Goal: Communication & Community: Answer question/provide support

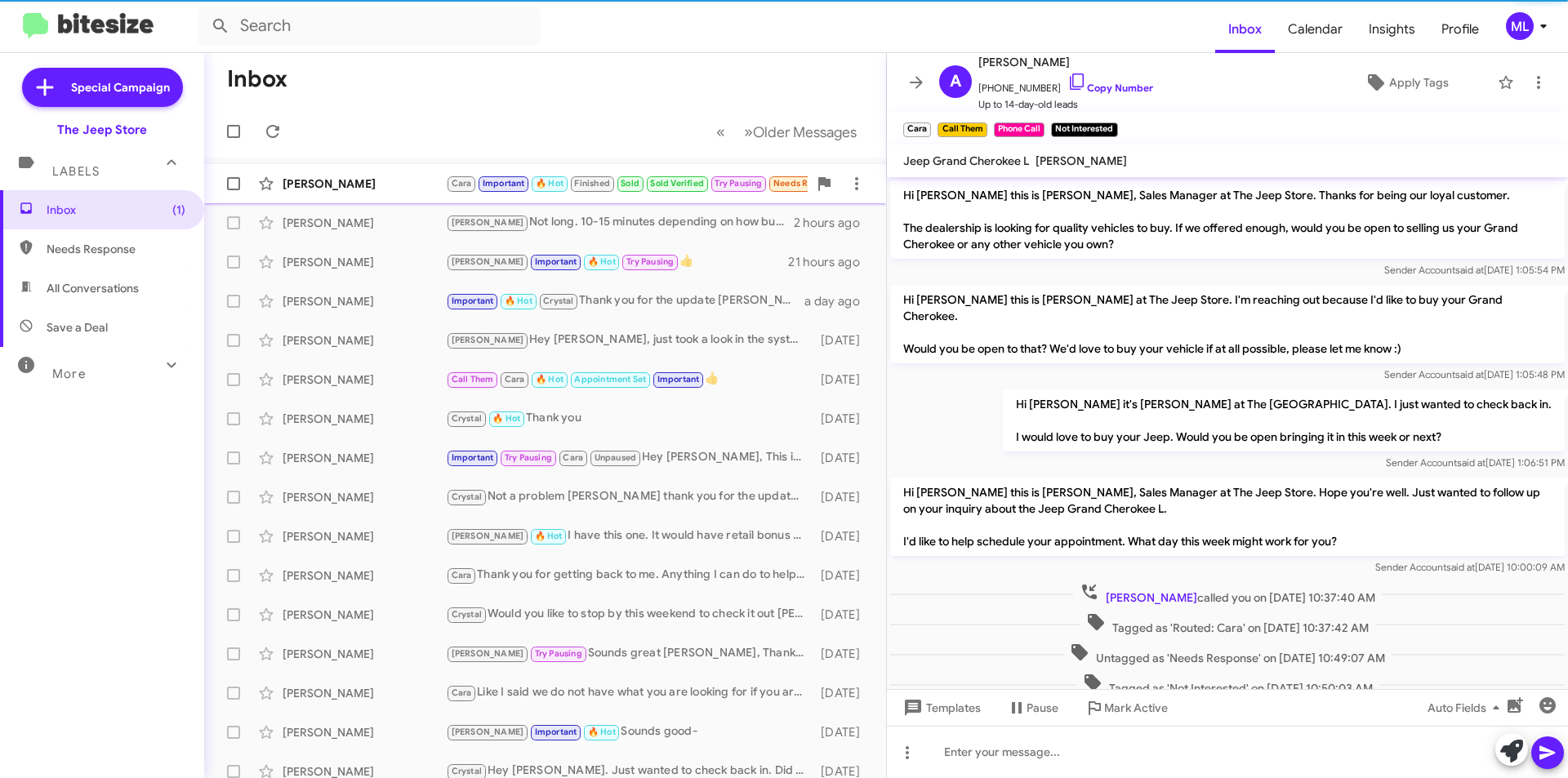
click at [423, 184] on div "Leticia Faria" at bounding box center [364, 183] width 163 height 16
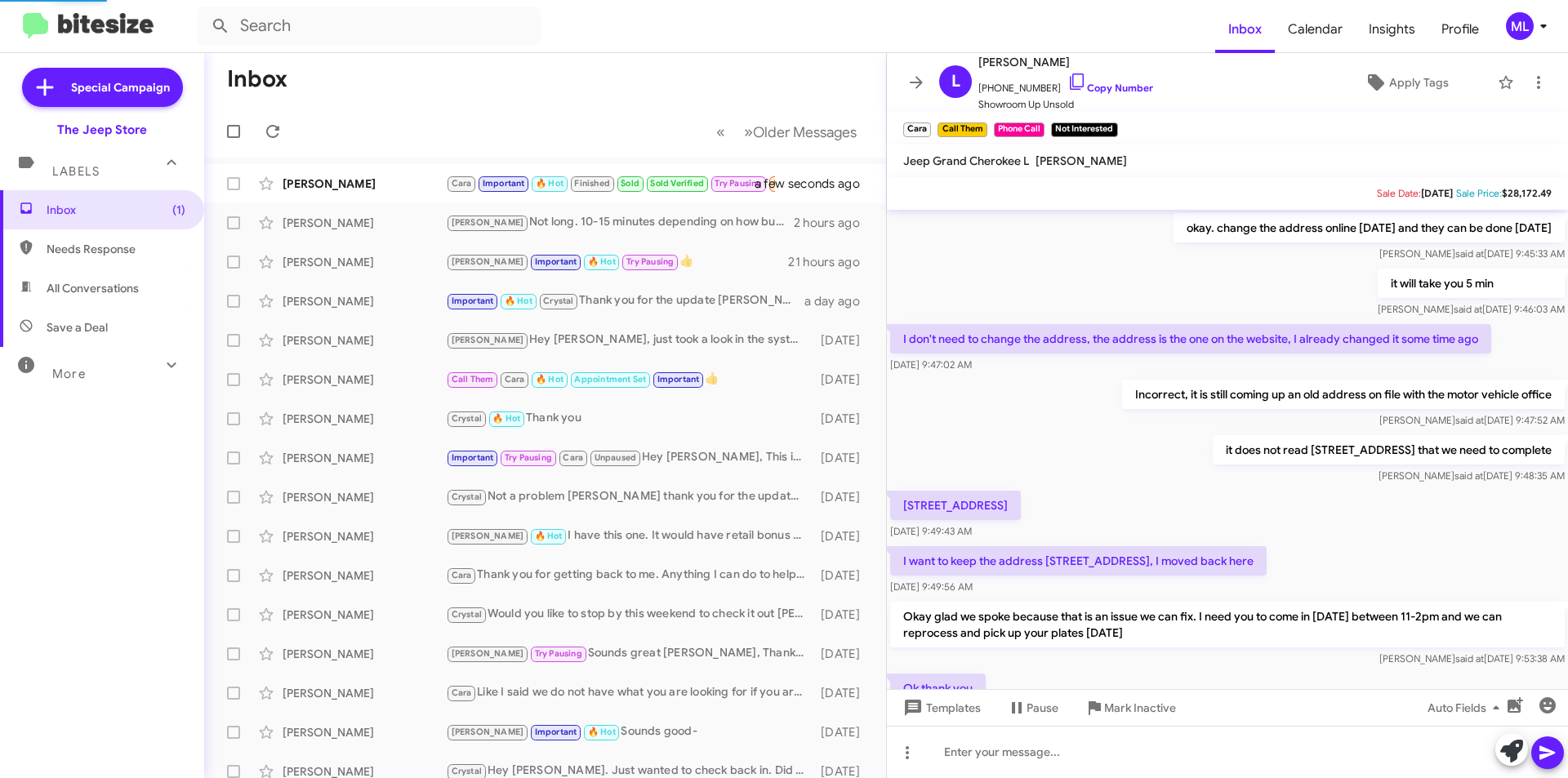
scroll to position [730, 0]
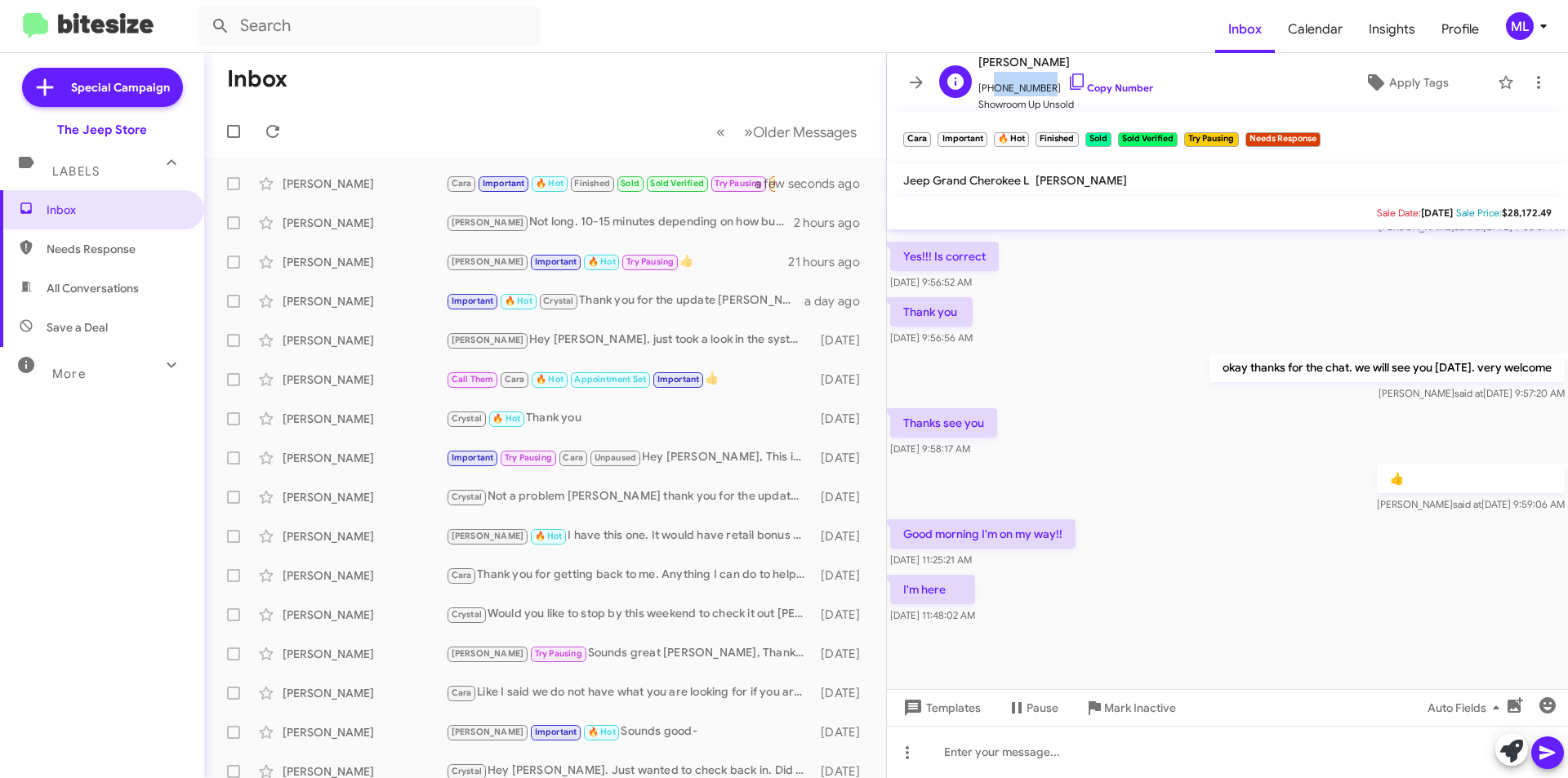
drag, startPoint x: 1044, startPoint y: 85, endPoint x: 987, endPoint y: 94, distance: 57.7
click at [987, 94] on span "+18488449049 Copy Number" at bounding box center [1065, 84] width 175 height 25
copy span "8488449049"
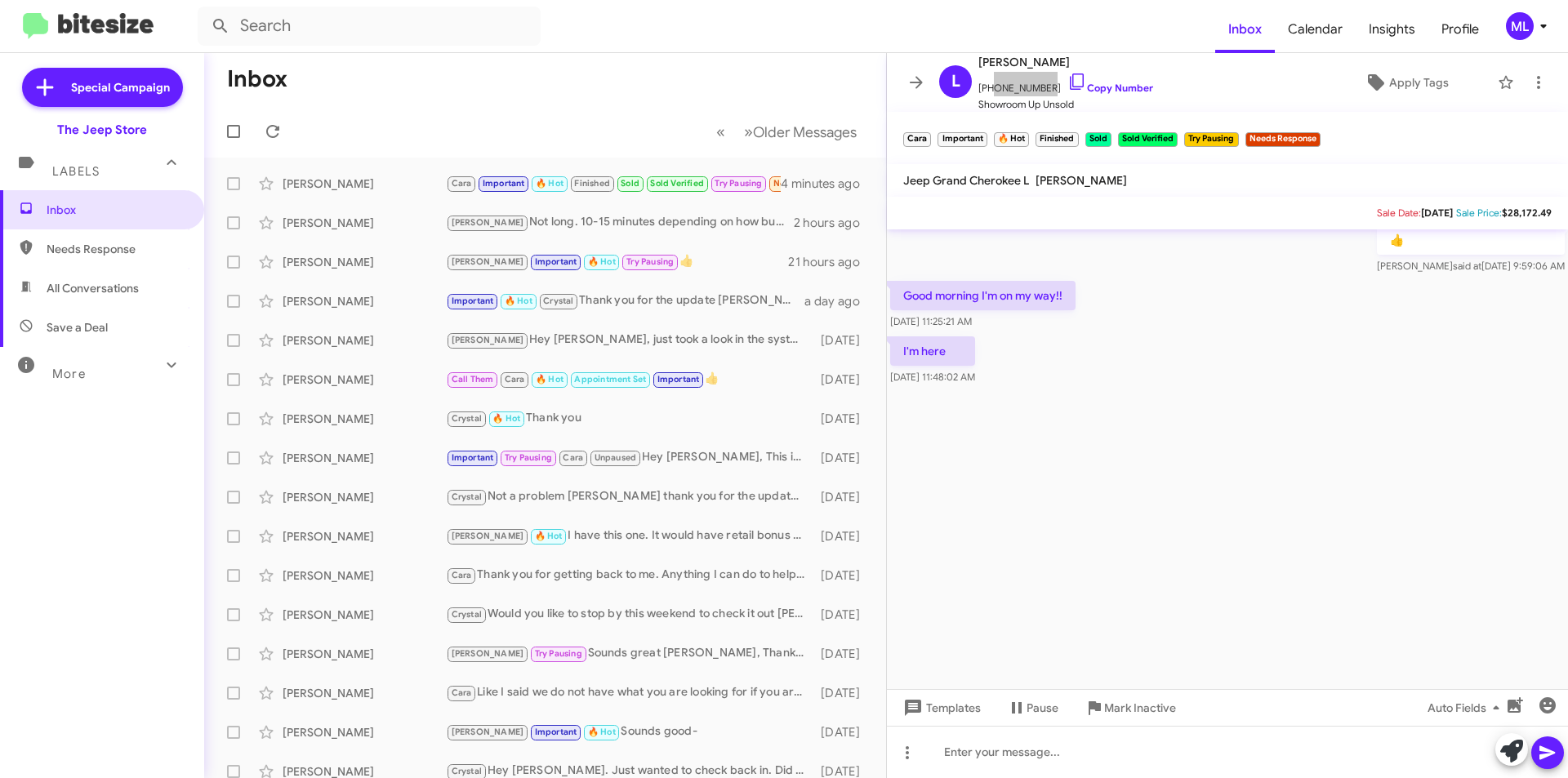
scroll to position [4191, 0]
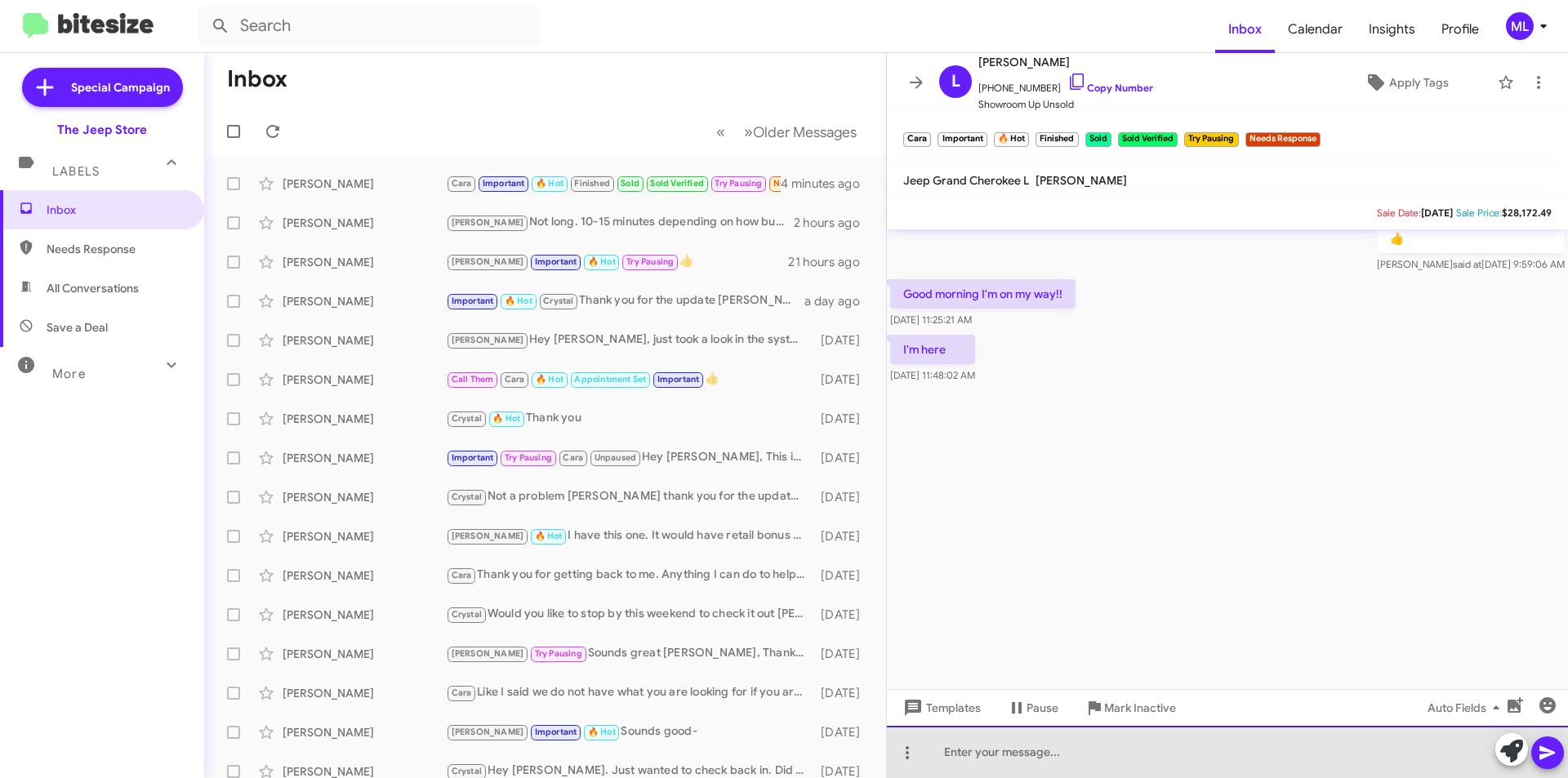
click at [1009, 763] on div at bounding box center [1227, 751] width 681 height 52
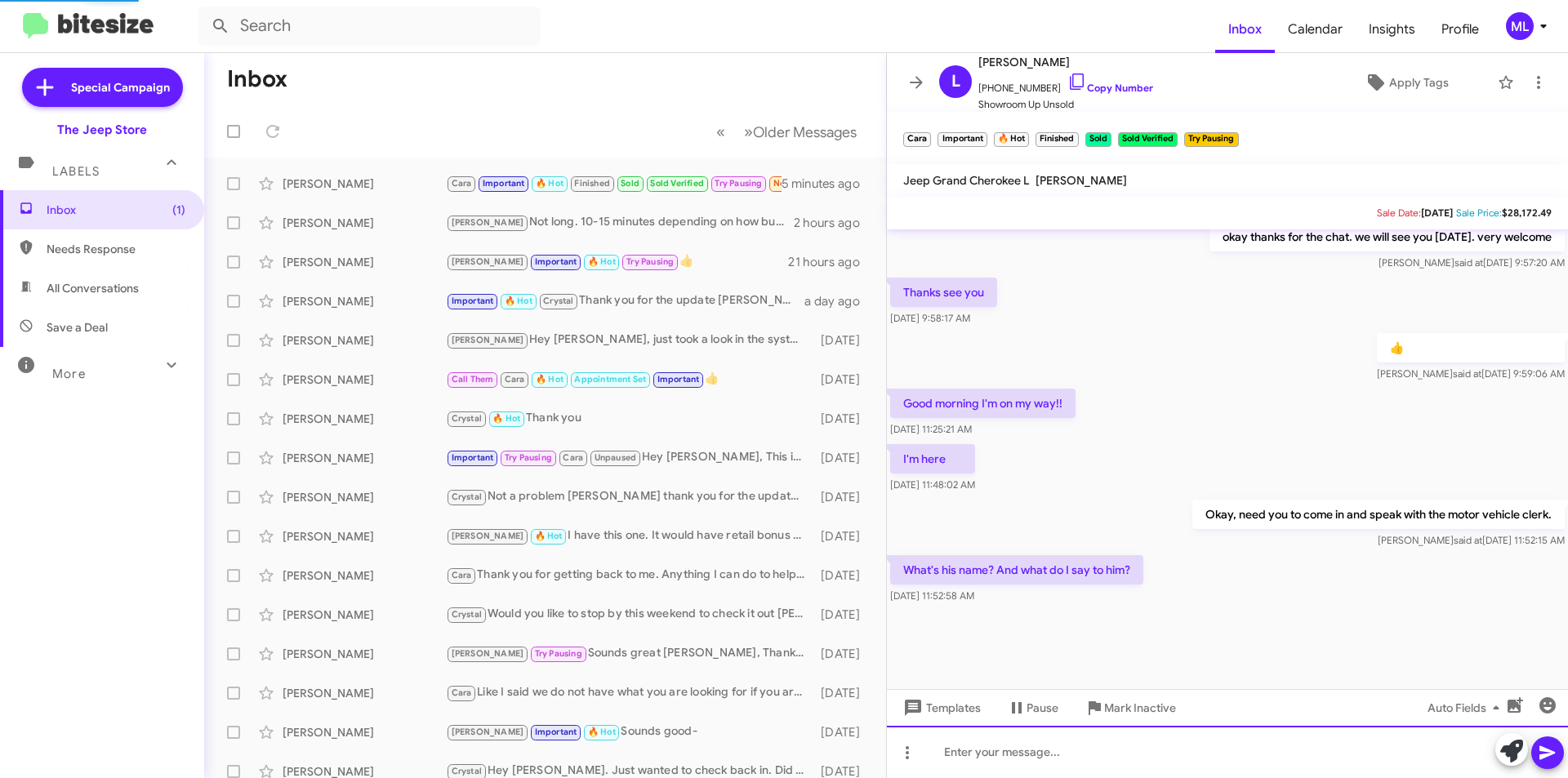
scroll to position [749, 0]
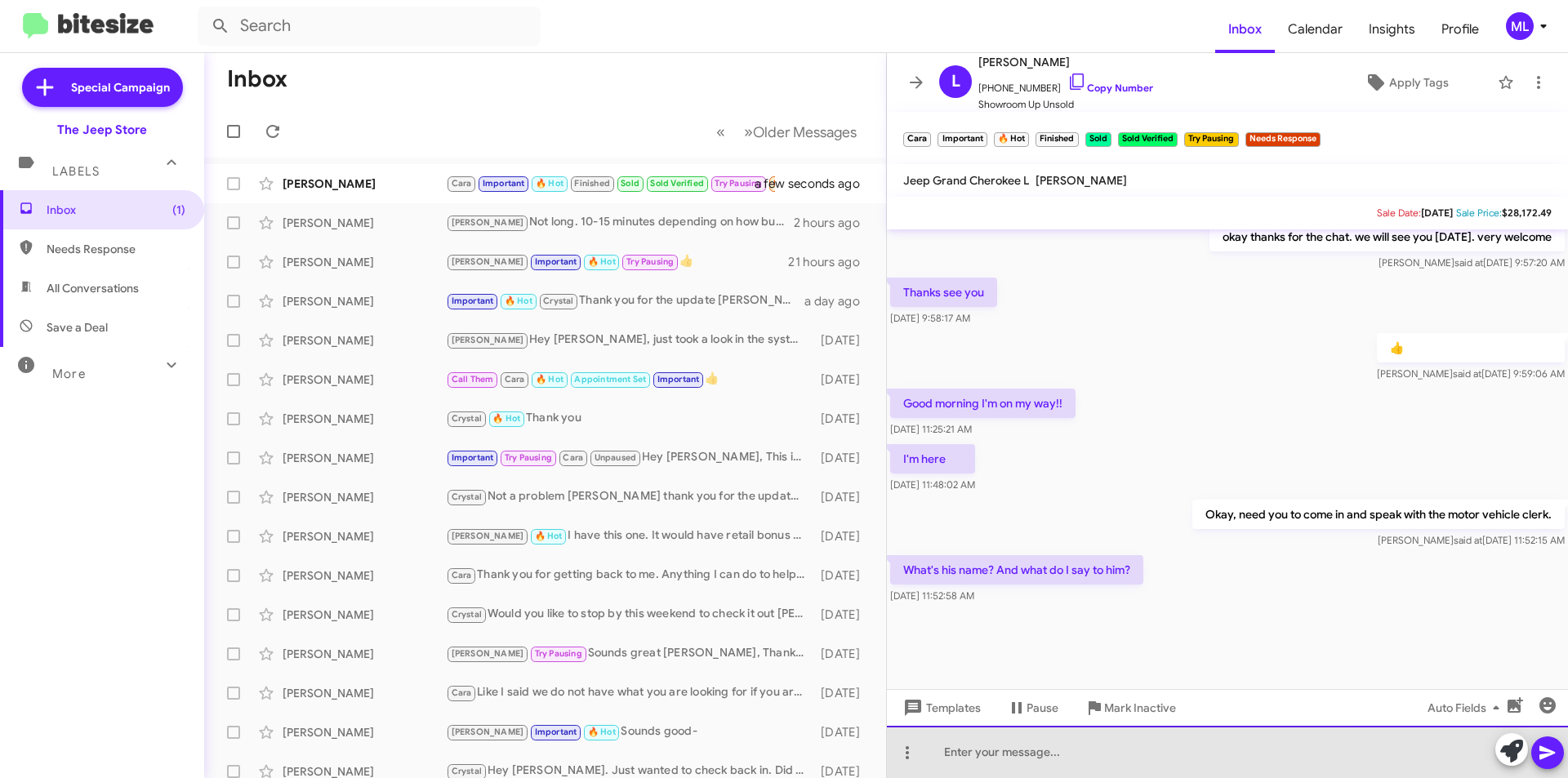
click at [1148, 755] on div at bounding box center [1227, 751] width 681 height 52
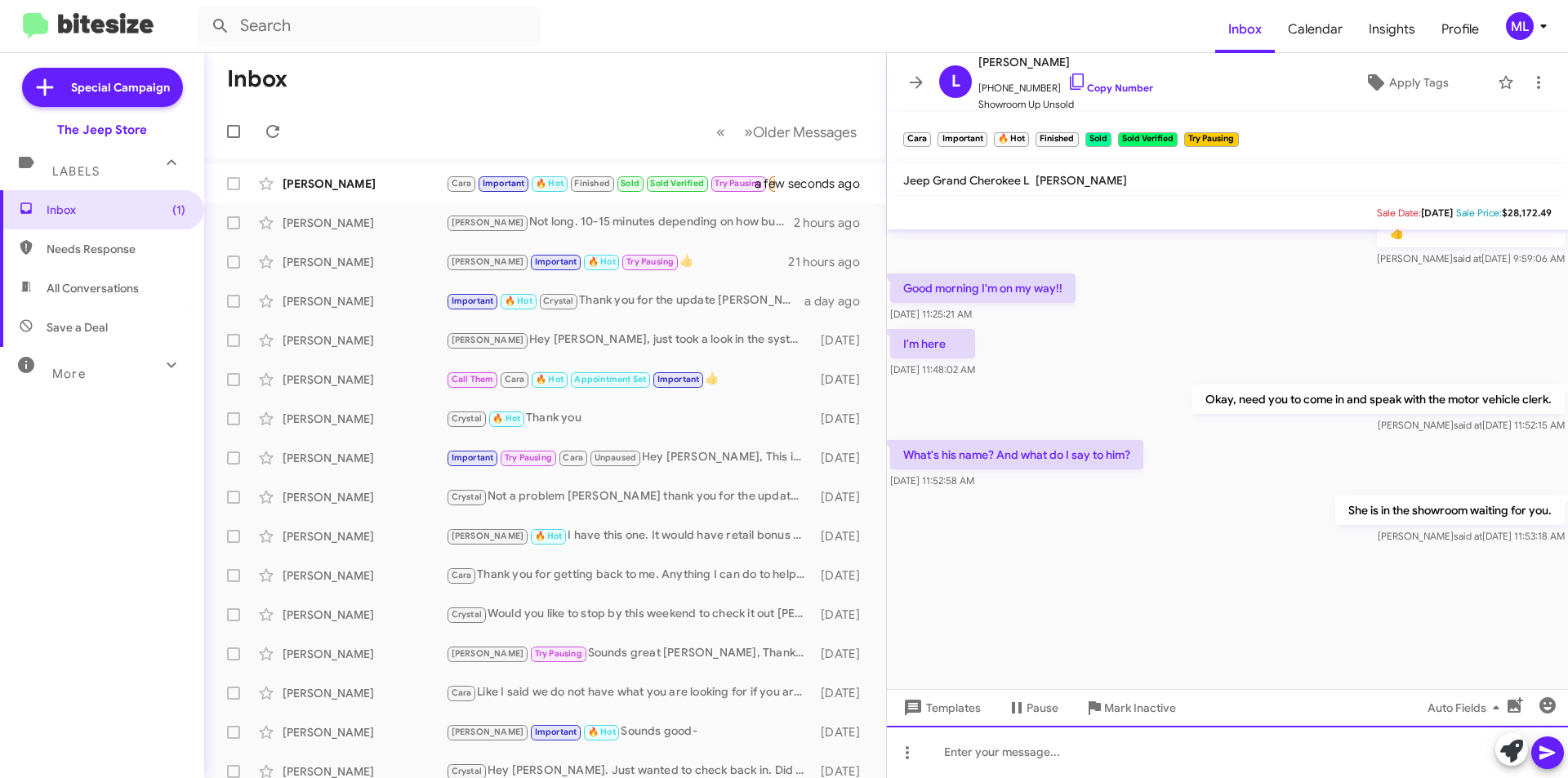
scroll to position [3179, 0]
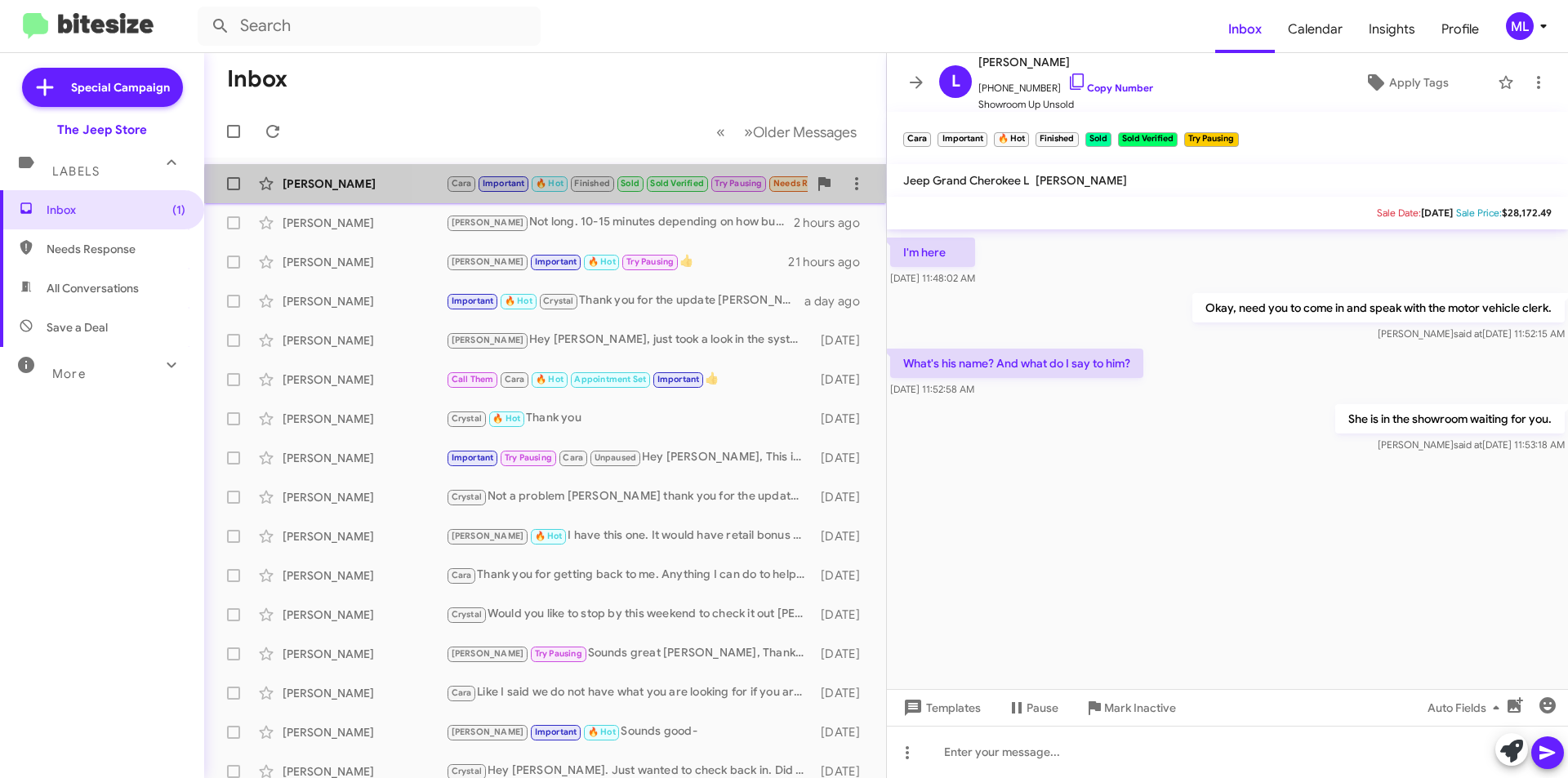
click at [691, 195] on div "Leticia Faria Cara Important 🔥 Hot Finished Sold Sold Verified Try Pausing Need…" at bounding box center [544, 183] width 655 height 32
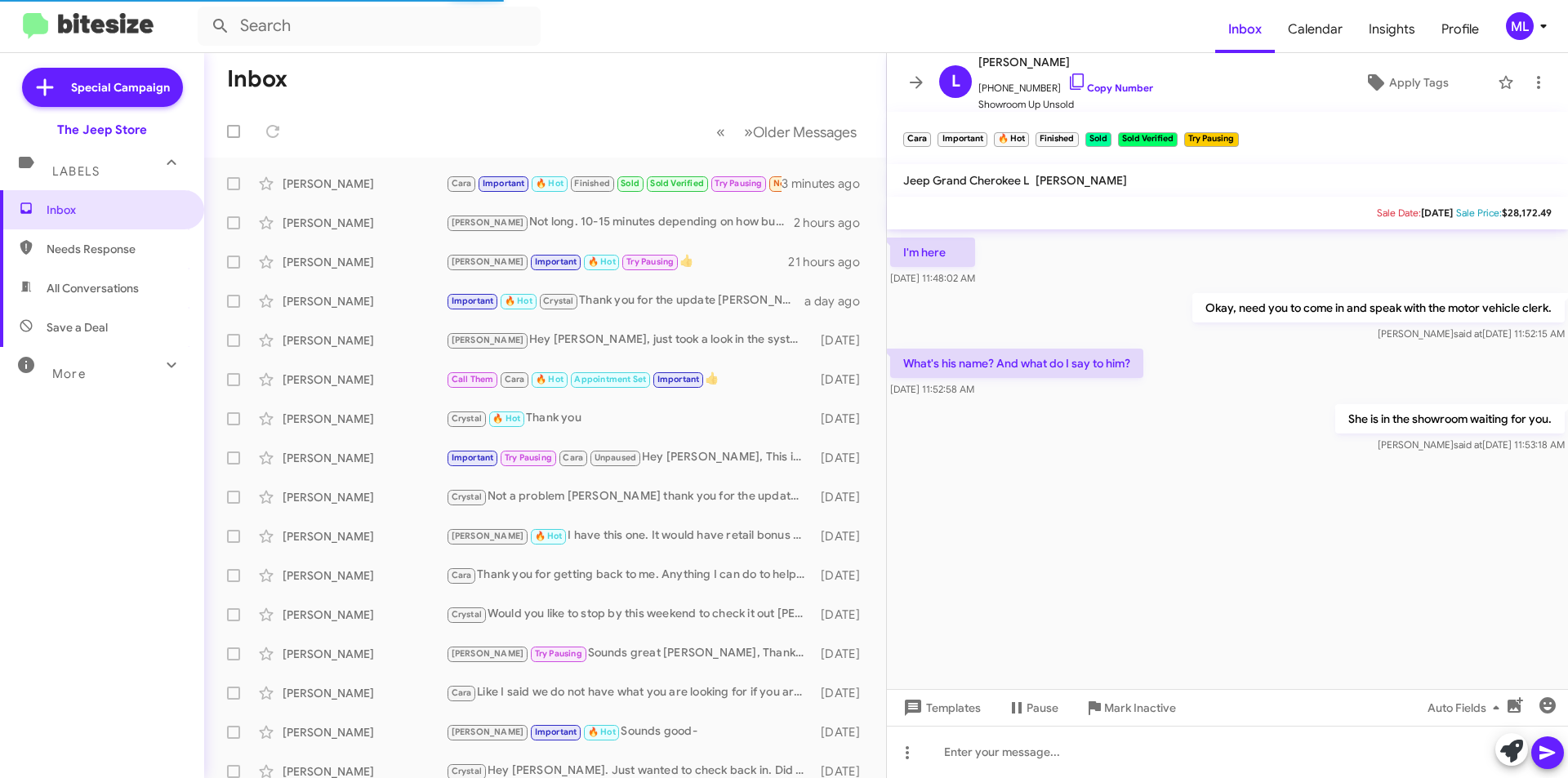
scroll to position [749, 0]
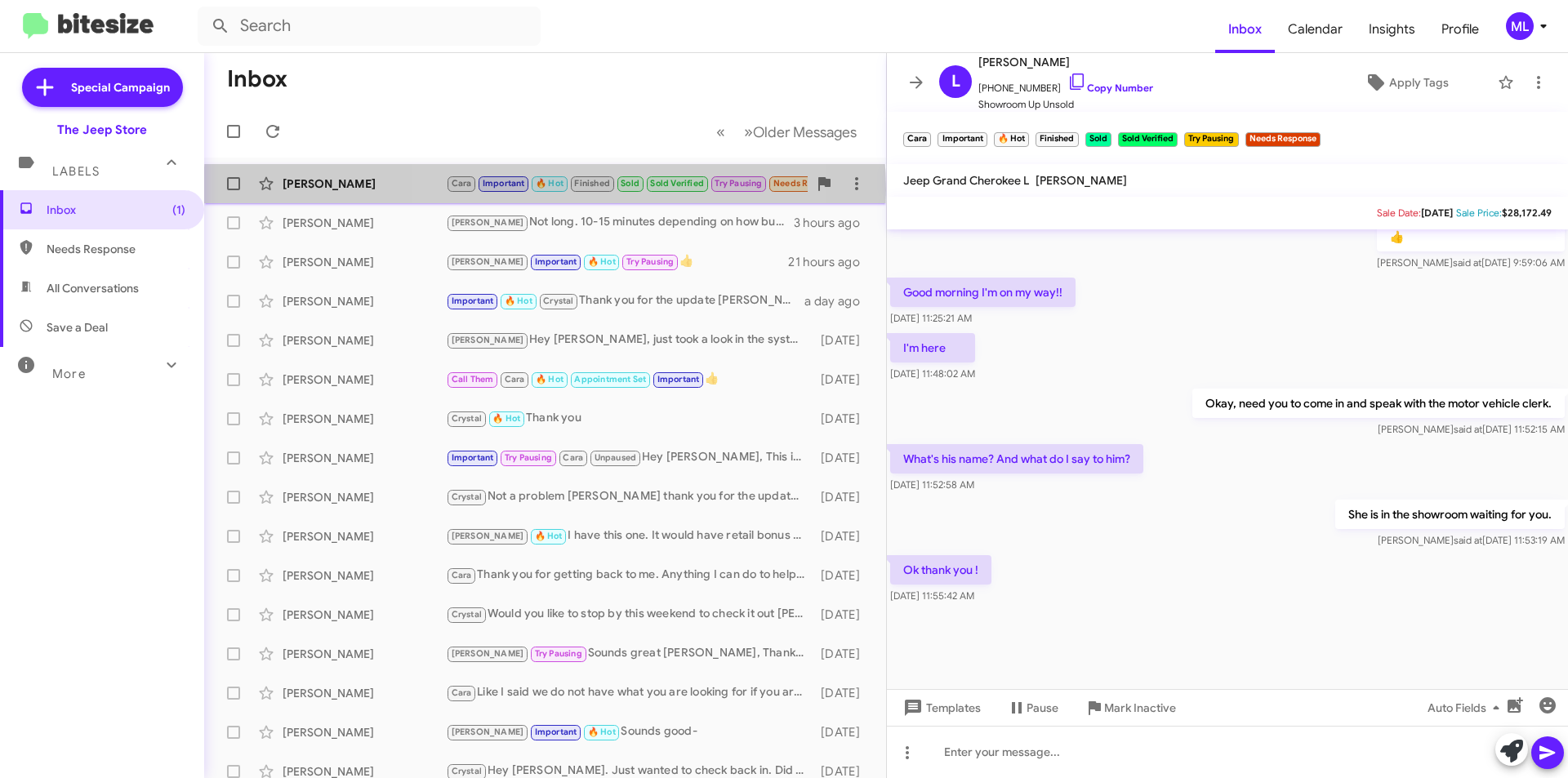
click at [544, 190] on small "🔥 Hot" at bounding box center [548, 184] width 35 height 15
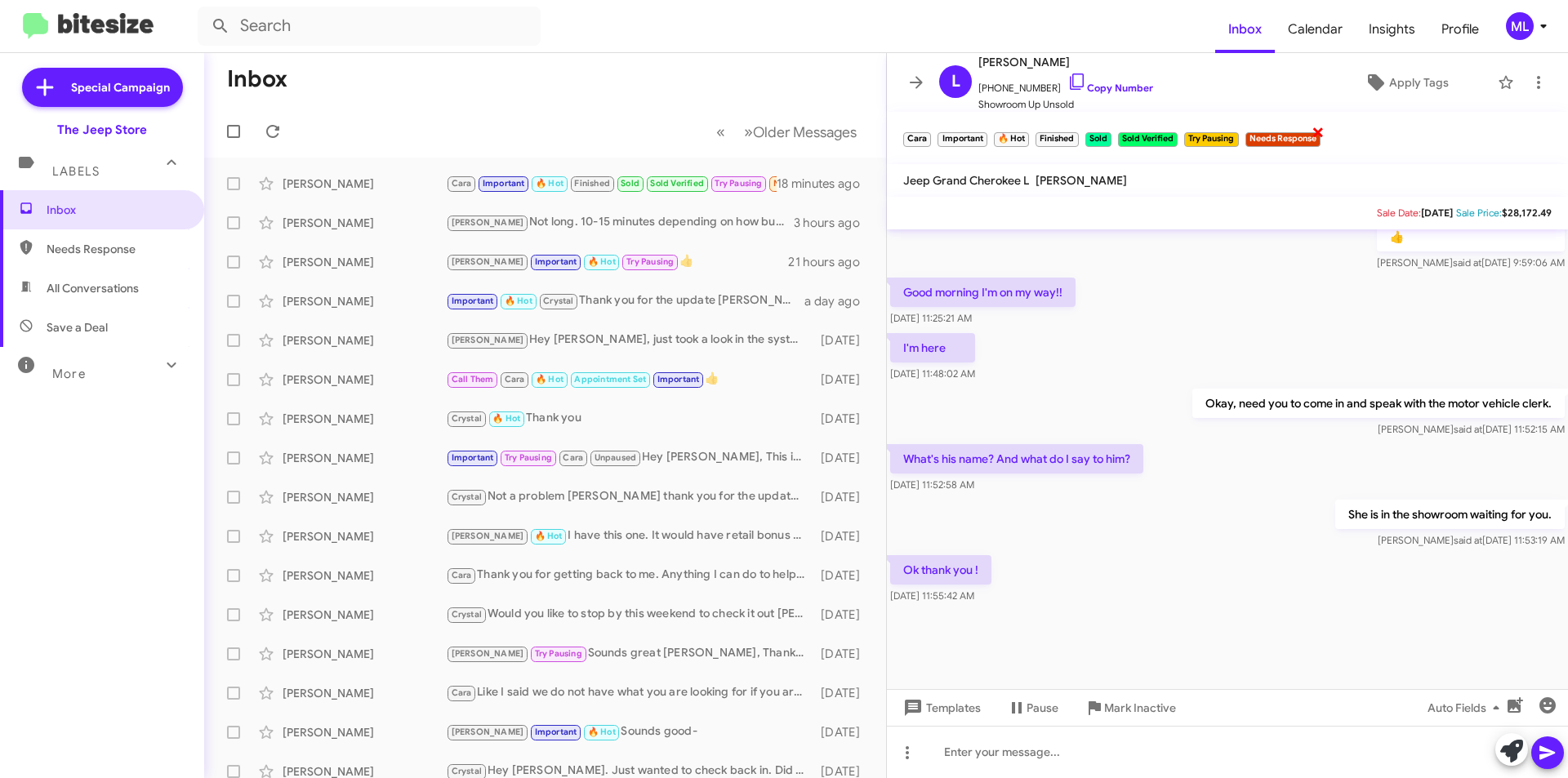
click at [1314, 132] on span "×" at bounding box center [1318, 131] width 13 height 20
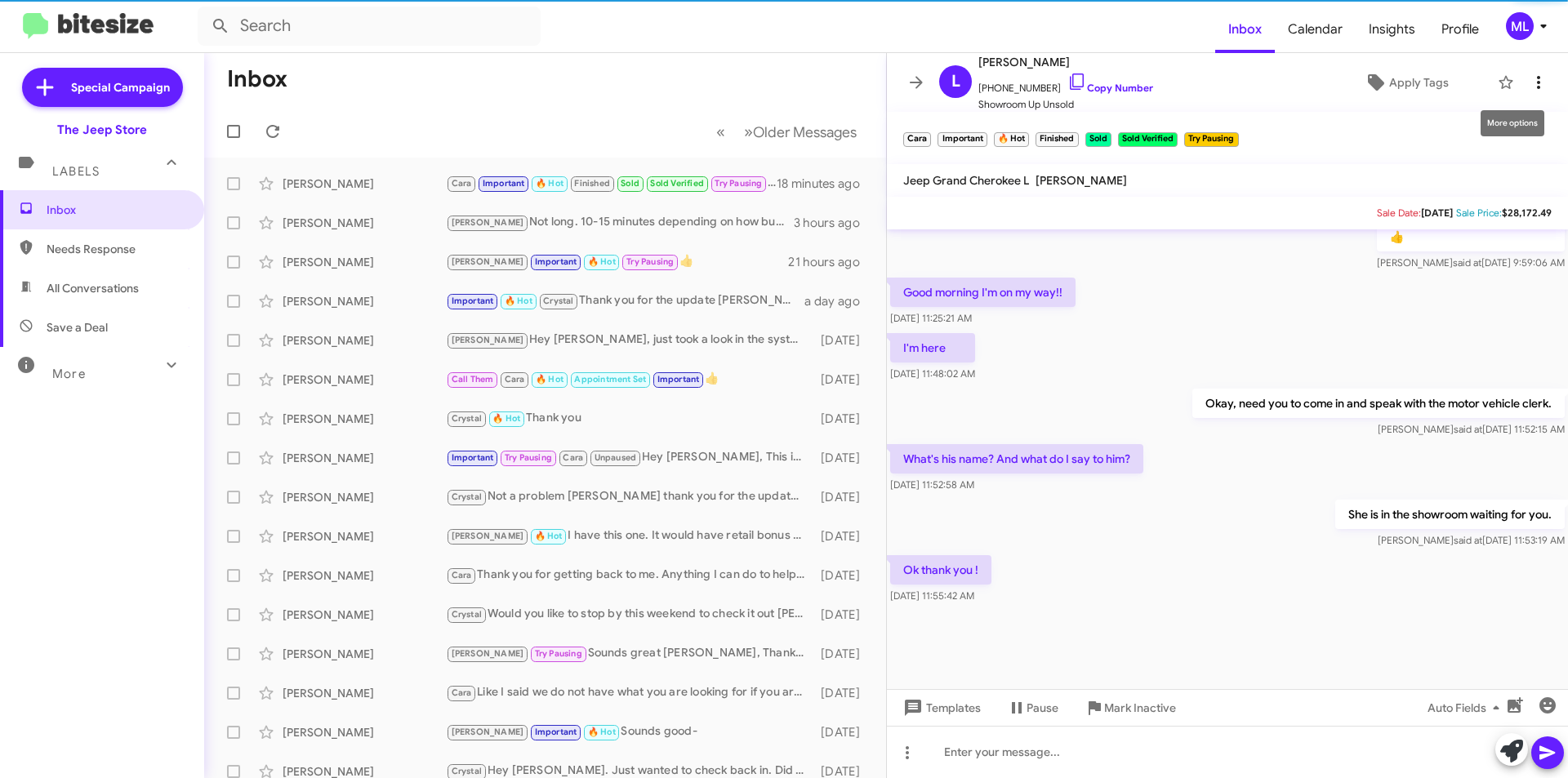
click at [1528, 76] on icon at bounding box center [1538, 83] width 20 height 20
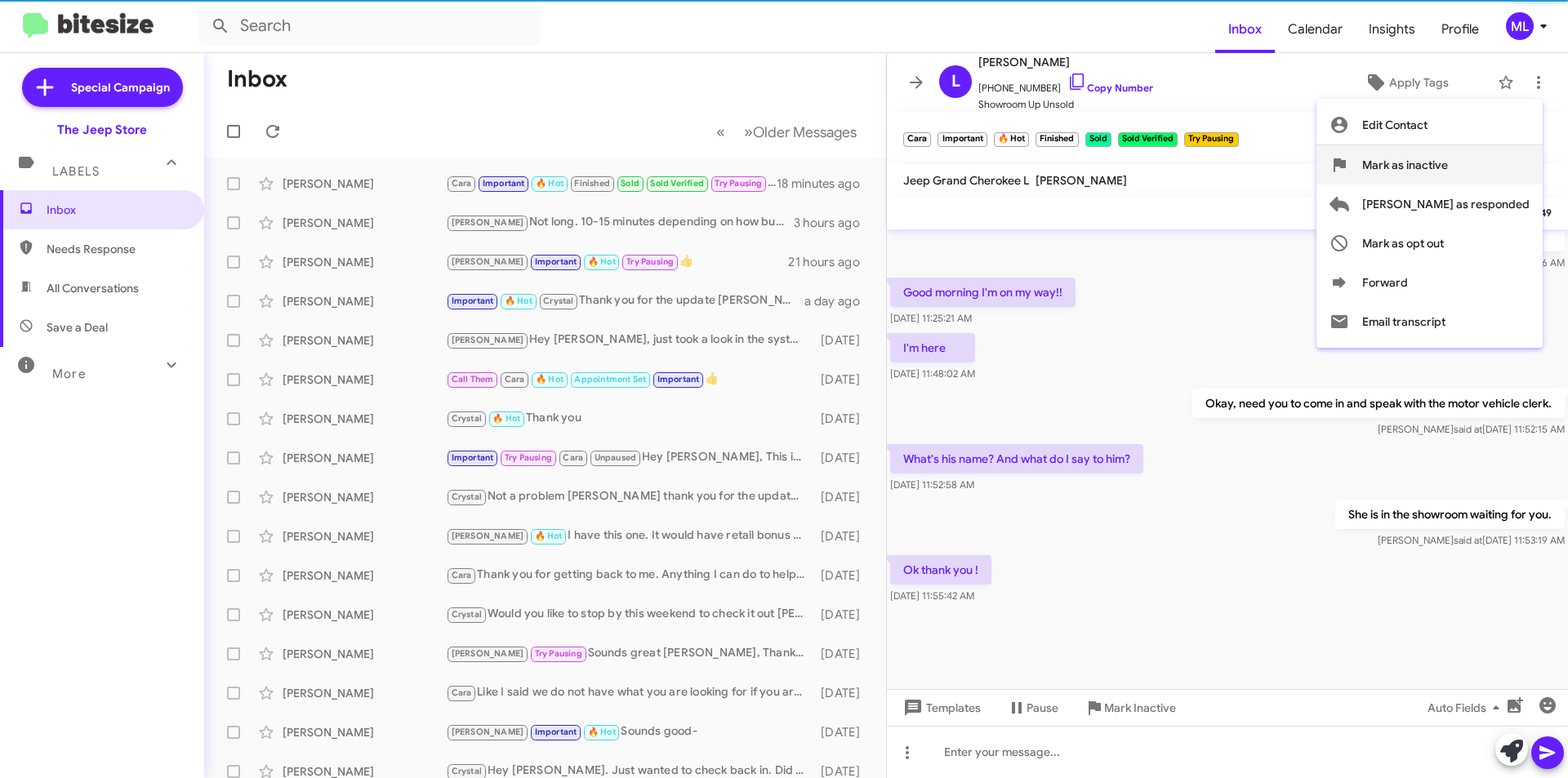
click at [1448, 178] on span "Mark as inactive" at bounding box center [1405, 164] width 85 height 39
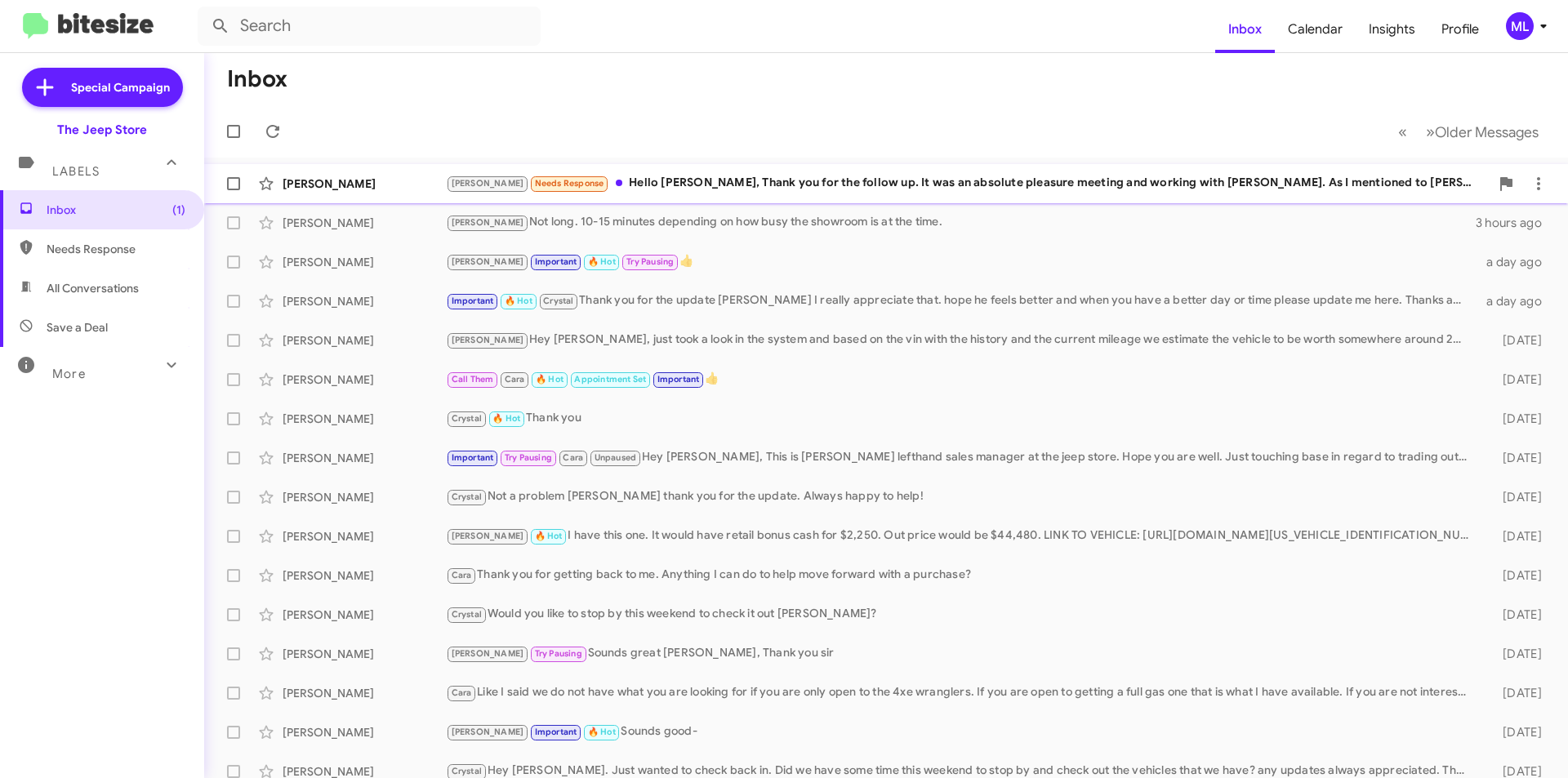
click at [959, 178] on div "Andrew Needs Response Hello Michael, Thank you for the follow up. It was an abs…" at bounding box center [968, 183] width 1043 height 19
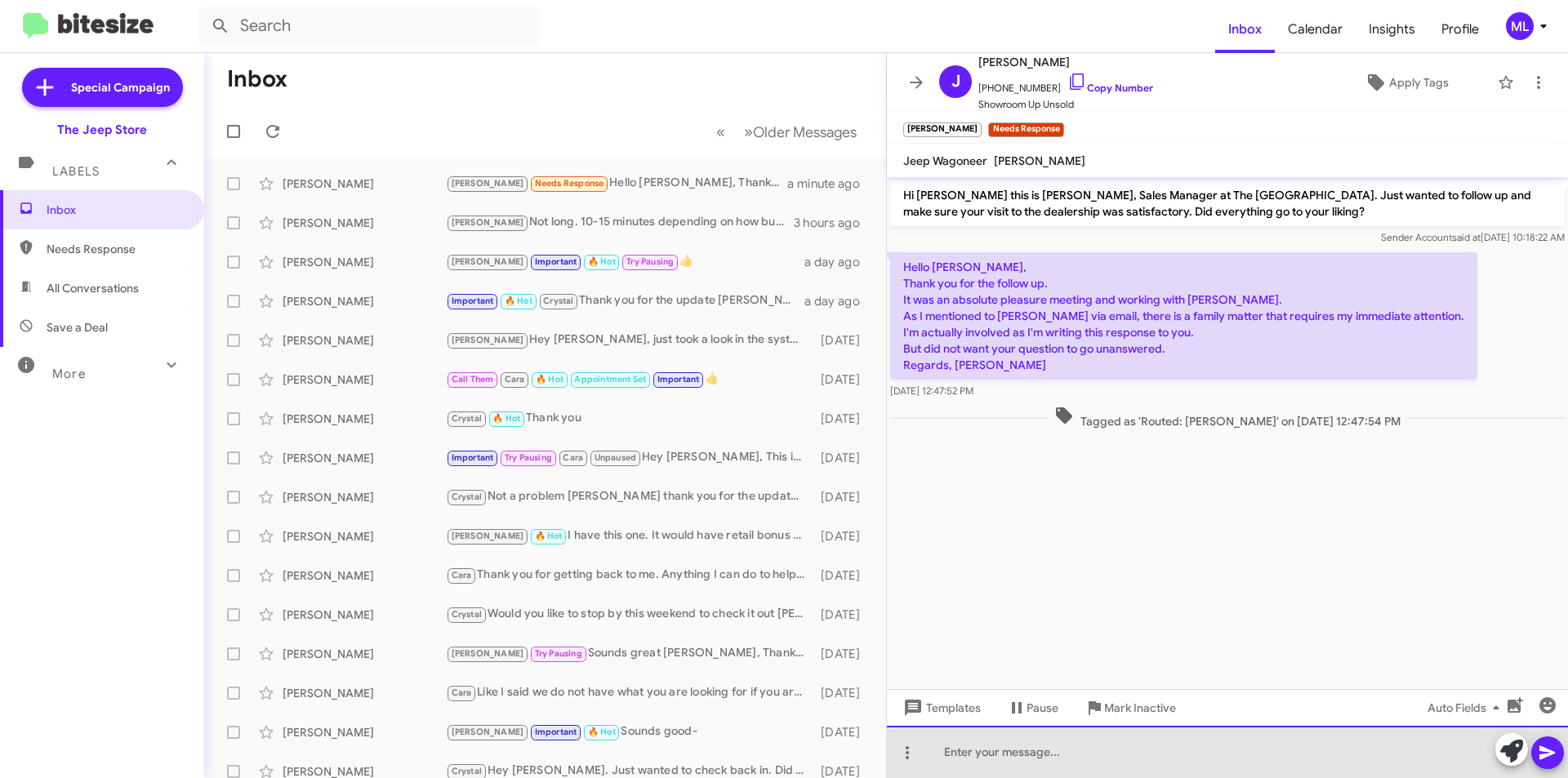
click at [996, 737] on div at bounding box center [1227, 751] width 681 height 52
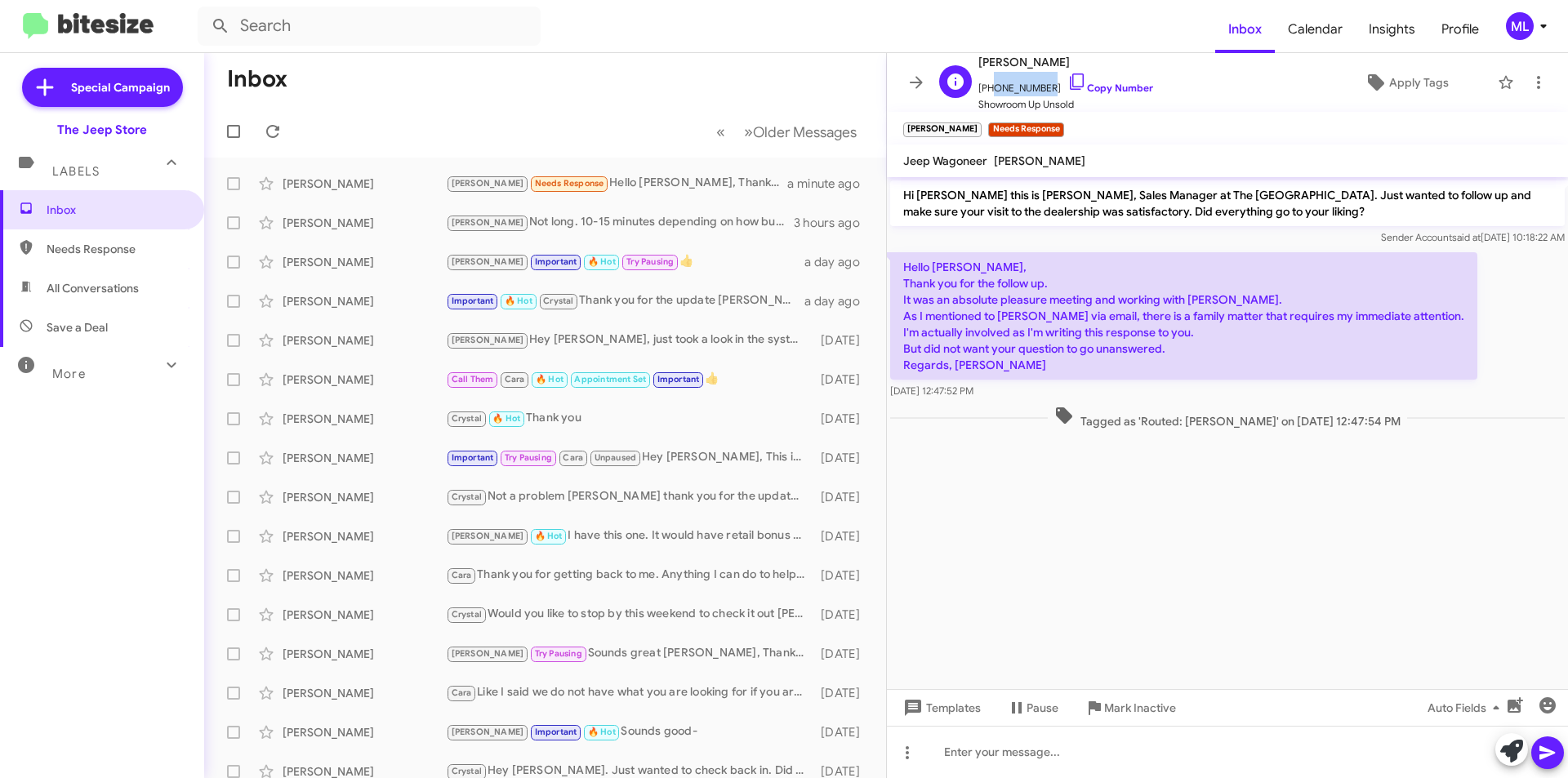
drag, startPoint x: 1040, startPoint y: 85, endPoint x: 988, endPoint y: 90, distance: 52.2
click at [988, 90] on span "+17328597779 Copy Number" at bounding box center [1065, 84] width 175 height 25
copy span "7328597779"
click at [1108, 764] on div at bounding box center [1227, 751] width 681 height 52
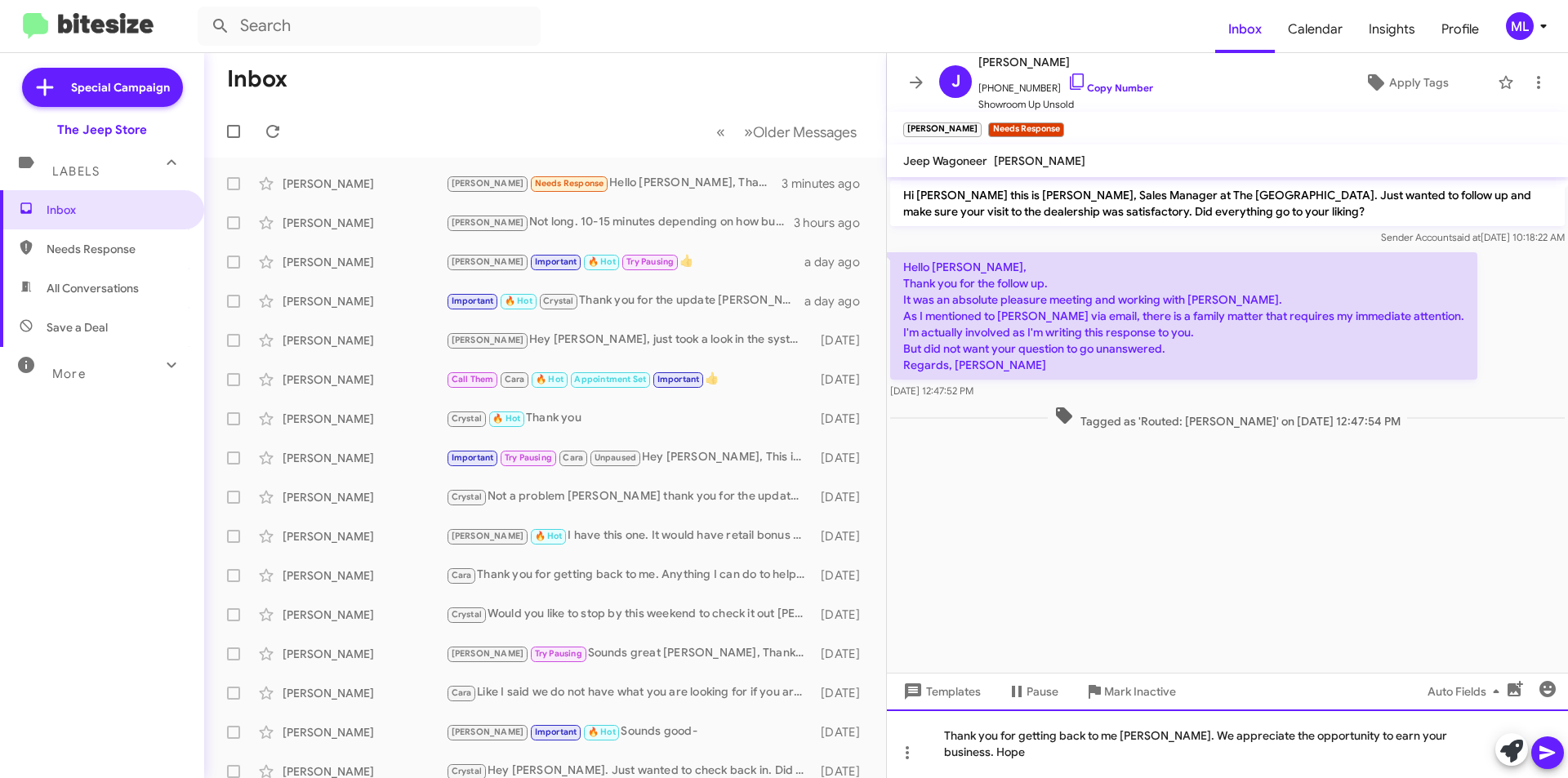
click at [1481, 749] on div "Thank you for getting back to me John. We appreciate the opportunity to earn yo…" at bounding box center [1227, 744] width 681 height 68
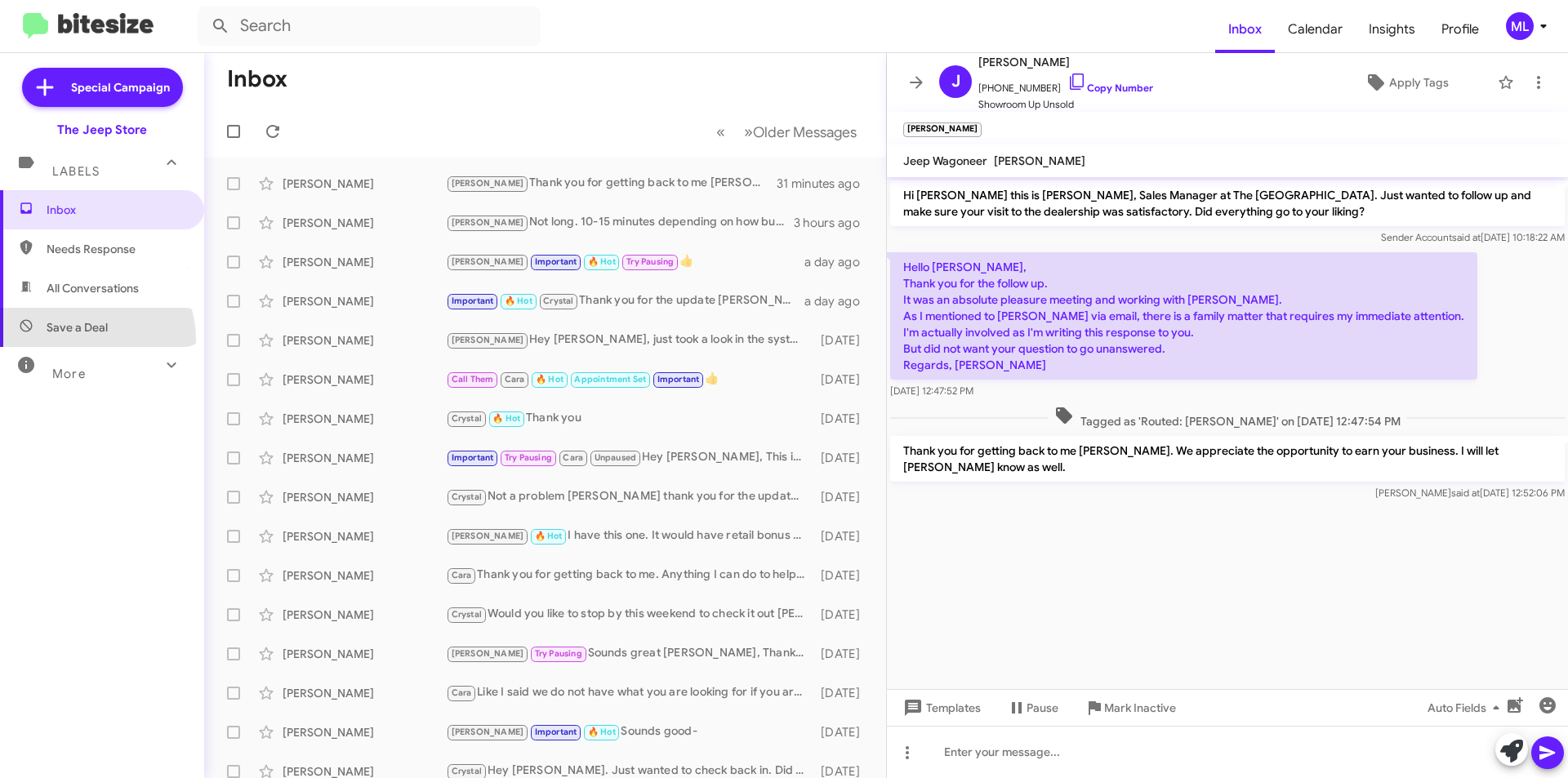
click at [80, 340] on span "Save a Deal" at bounding box center [101, 326] width 204 height 39
type input "in:not-interested"
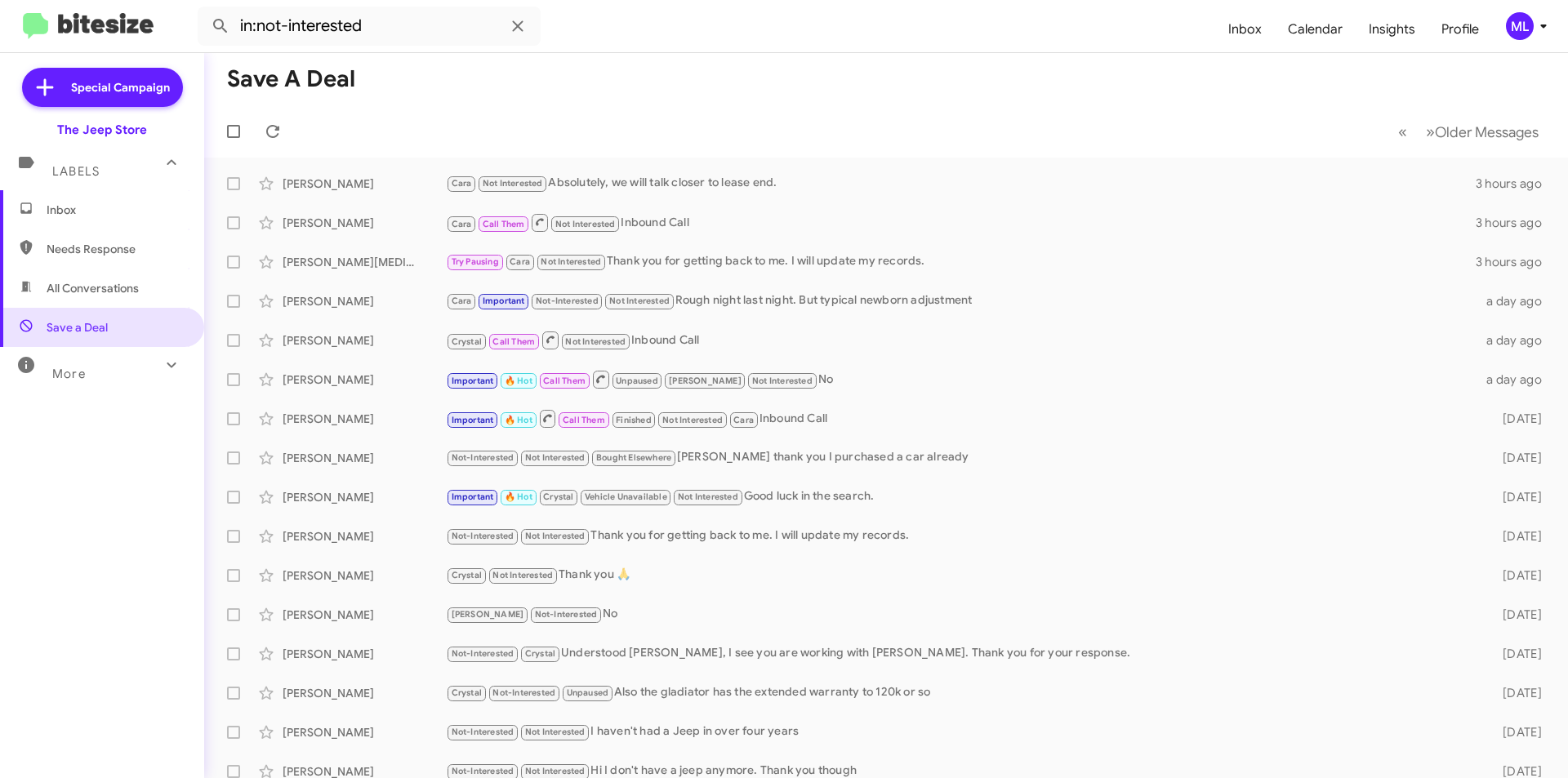
click at [70, 211] on span "Inbox" at bounding box center [116, 210] width 138 height 16
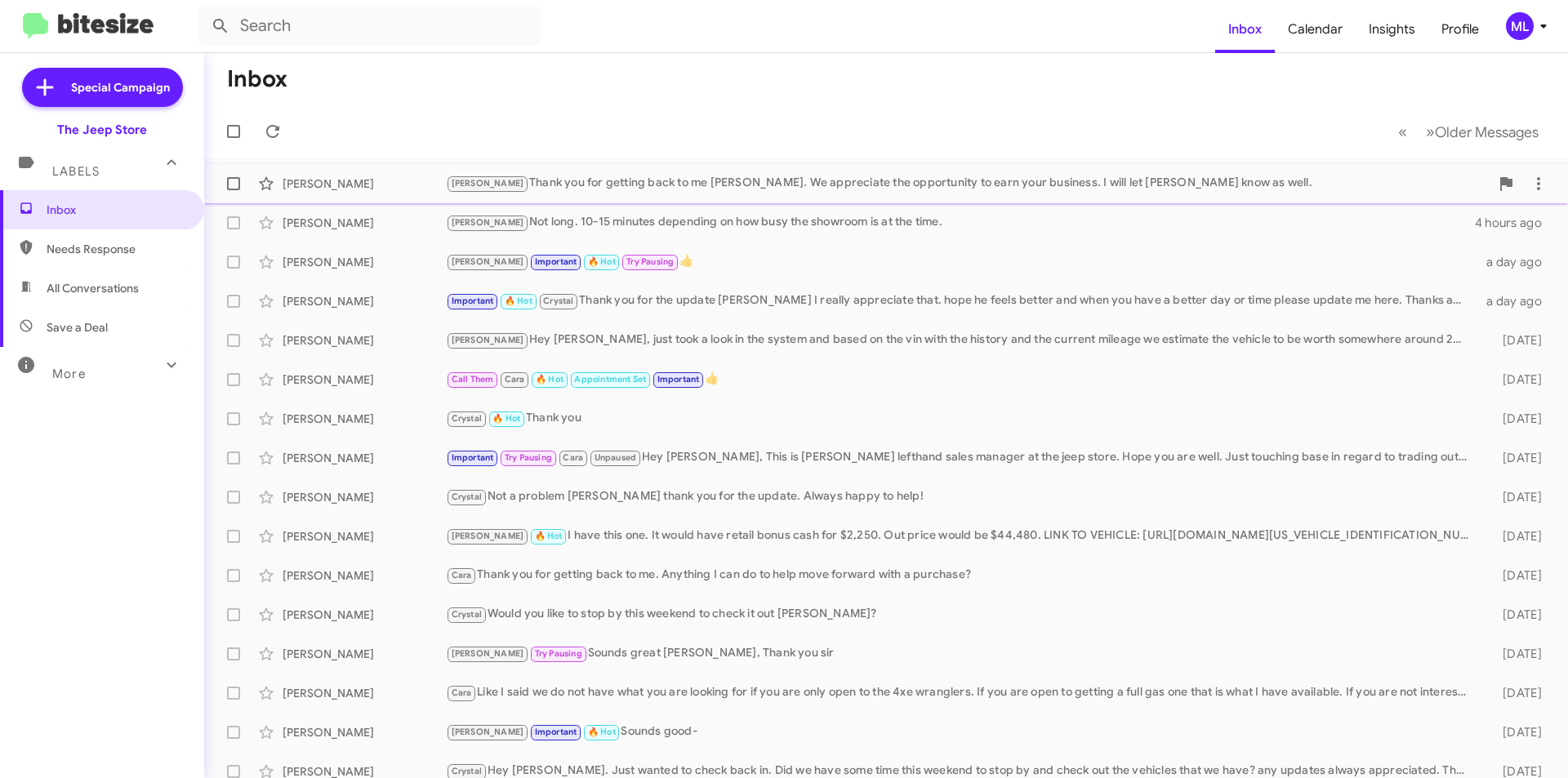
click at [537, 196] on div "[PERSON_NAME] [PERSON_NAME] Thank you for getting back to me [PERSON_NAME]. We …" at bounding box center [886, 183] width 1337 height 32
